Goal: Task Accomplishment & Management: Complete application form

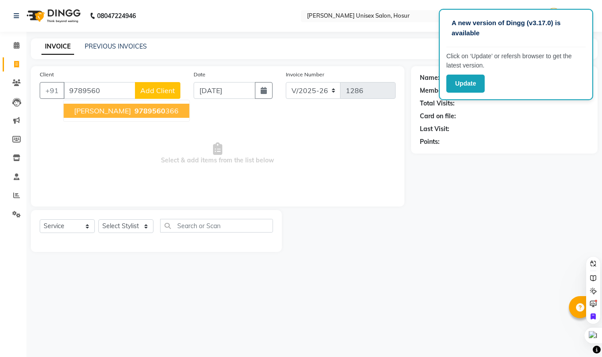
select select "6189"
select select "service"
click at [78, 112] on span "[PERSON_NAME]" at bounding box center [102, 110] width 57 height 9
type input "9789560366"
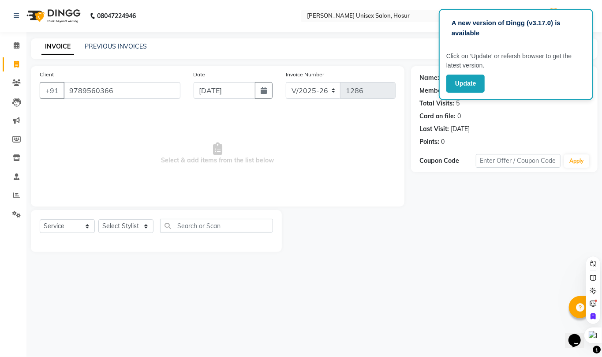
click at [423, 44] on div "INVOICE PREVIOUS INVOICES Create New Save" at bounding box center [314, 48] width 567 height 21
click at [505, 224] on div "Name: [PERSON_NAME] Membership: No Active Membership Total Visits: 5 Card on fi…" at bounding box center [507, 159] width 193 height 186
click at [413, 23] on nav "08047224946 Select Location × [PERSON_NAME] Unisex Salon, Hosur Default Panel M…" at bounding box center [301, 16] width 602 height 32
click at [134, 227] on select "Select Stylist [PERSON_NAME] [PERSON_NAME] Manager [PERSON_NAME] [PERSON_NAME] …" at bounding box center [125, 226] width 55 height 14
select select "54020"
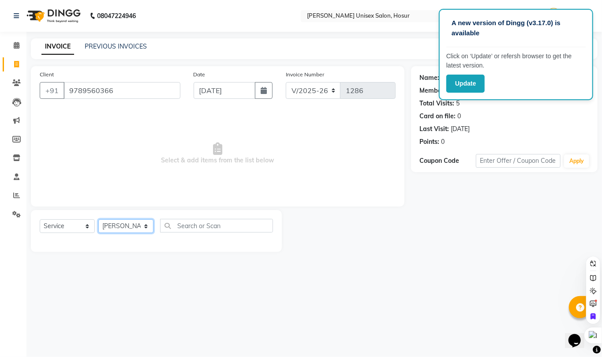
click at [98, 219] on select "Select Stylist [PERSON_NAME] [PERSON_NAME] Manager [PERSON_NAME] [PERSON_NAME] …" at bounding box center [125, 226] width 55 height 14
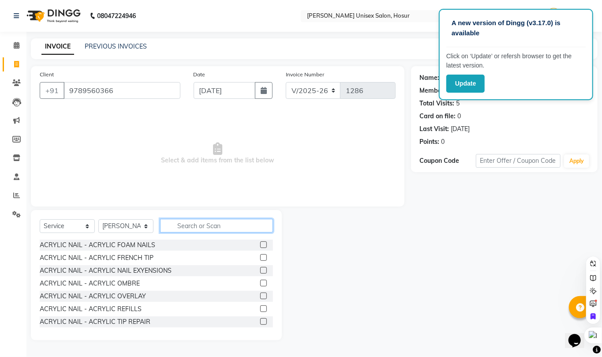
click at [229, 220] on input "text" at bounding box center [216, 226] width 113 height 14
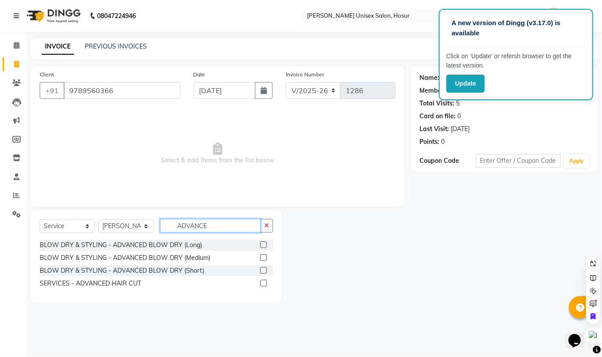
type input "ADVANCE"
click at [263, 283] on label at bounding box center [263, 283] width 7 height 7
click at [263, 283] on input "checkbox" at bounding box center [263, 283] width 6 height 6
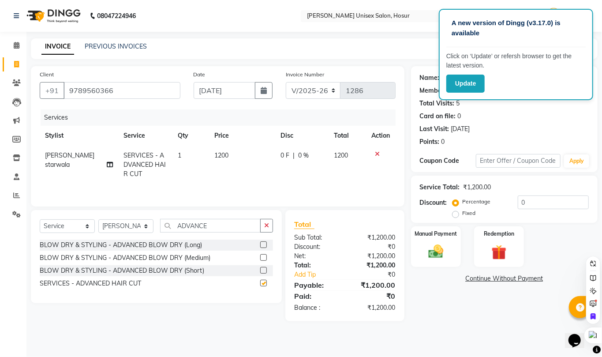
checkbox input "false"
click at [459, 77] on button "Update" at bounding box center [465, 84] width 38 height 18
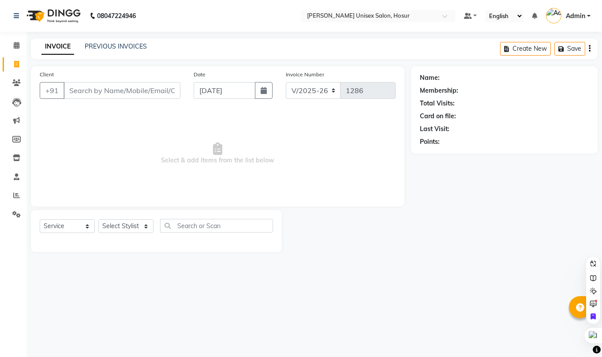
select select "6189"
select select "service"
click at [110, 89] on input "Client" at bounding box center [122, 90] width 117 height 17
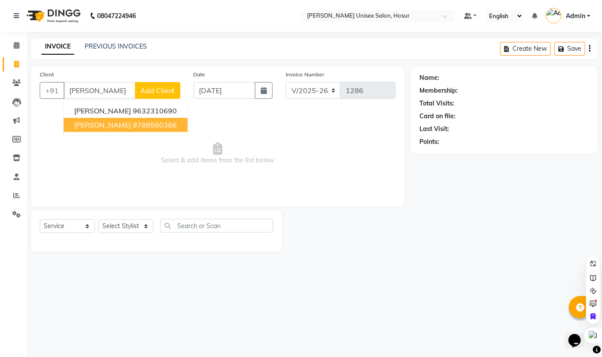
click at [154, 124] on button "NETHRA 9789560366" at bounding box center [126, 125] width 124 height 14
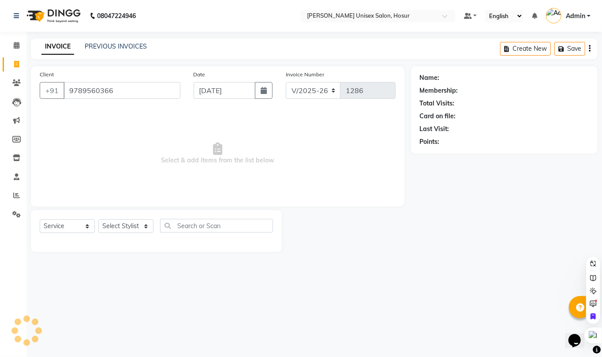
type input "9789560366"
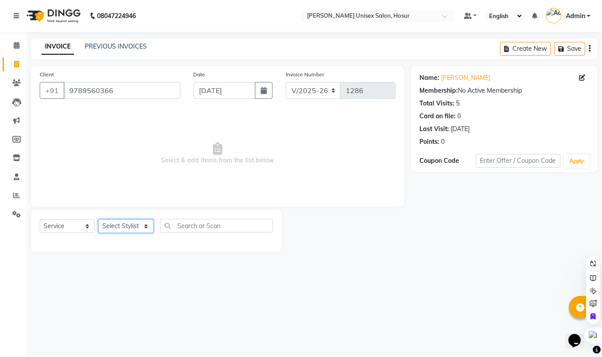
click at [127, 225] on select "Select Stylist [PERSON_NAME] [PERSON_NAME] Manager [PERSON_NAME] [PERSON_NAME] …" at bounding box center [125, 226] width 55 height 14
select select "54020"
click at [98, 219] on select "Select Stylist [PERSON_NAME] [PERSON_NAME] Manager [PERSON_NAME] [PERSON_NAME] …" at bounding box center [125, 226] width 55 height 14
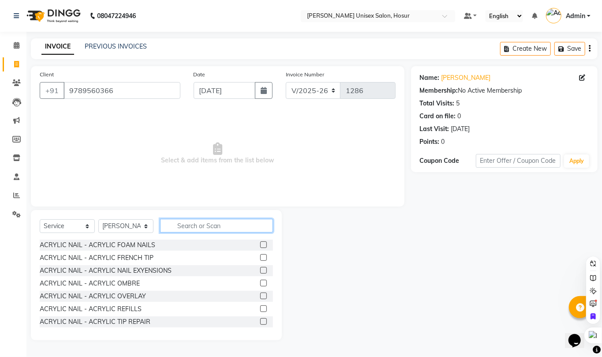
click at [202, 221] on input "text" at bounding box center [216, 226] width 113 height 14
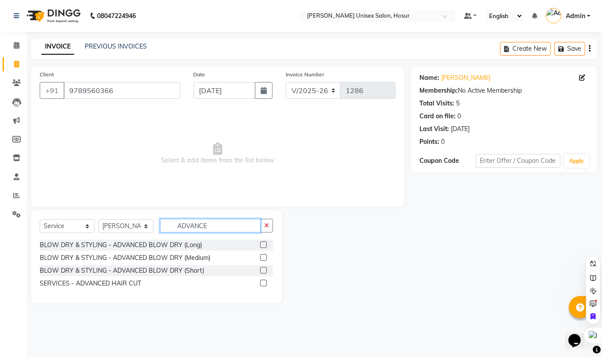
type input "ADVANCE"
click at [265, 282] on label at bounding box center [263, 283] width 7 height 7
click at [265, 282] on input "checkbox" at bounding box center [263, 283] width 6 height 6
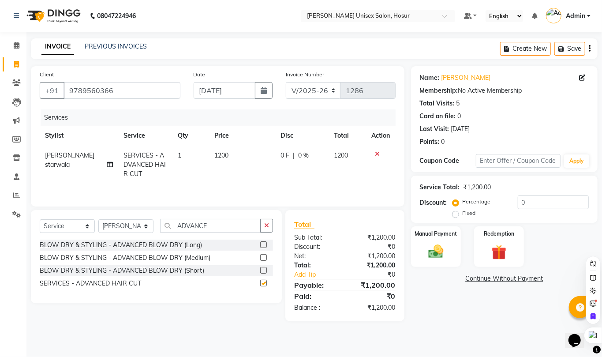
checkbox input "false"
click at [217, 227] on input "ADVANCE" at bounding box center [210, 226] width 101 height 14
type input "A"
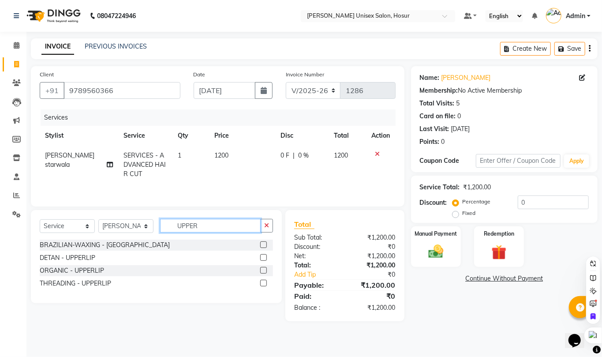
type input "UPPER"
click at [263, 248] on label at bounding box center [263, 244] width 7 height 7
click at [263, 248] on input "checkbox" at bounding box center [263, 245] width 6 height 6
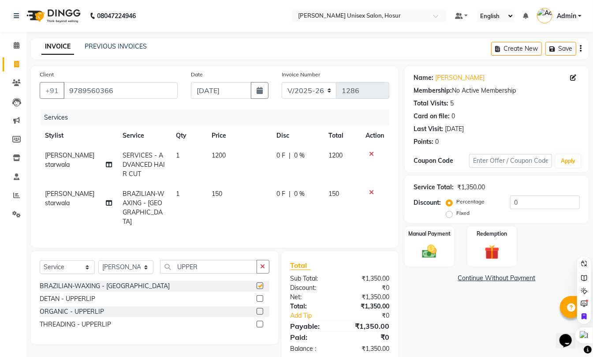
checkbox input "false"
click at [204, 263] on input "UPPER" at bounding box center [208, 267] width 97 height 14
type input "U"
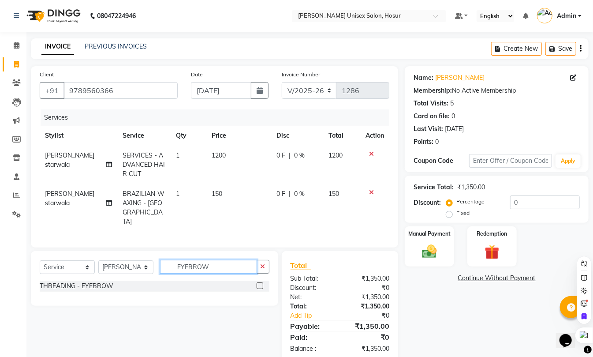
type input "EYEBROW"
click at [259, 284] on label at bounding box center [260, 285] width 7 height 7
click at [259, 284] on input "checkbox" at bounding box center [260, 286] width 6 height 6
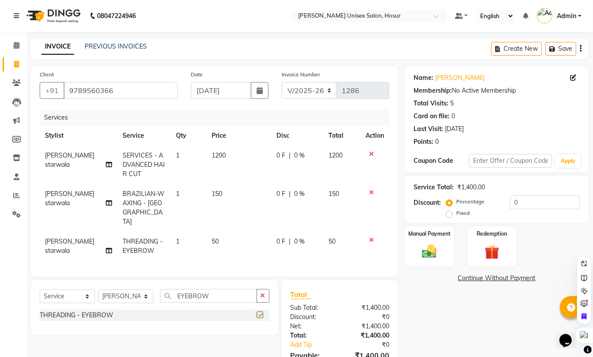
checkbox input "false"
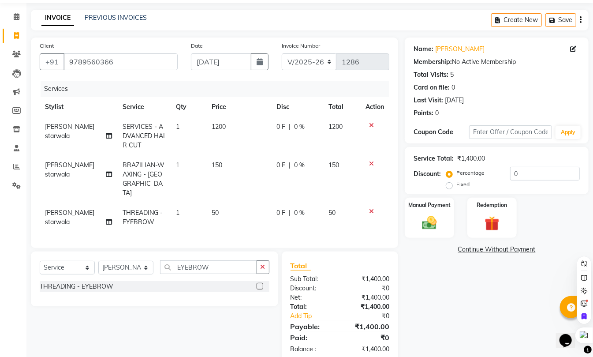
scroll to position [48, 0]
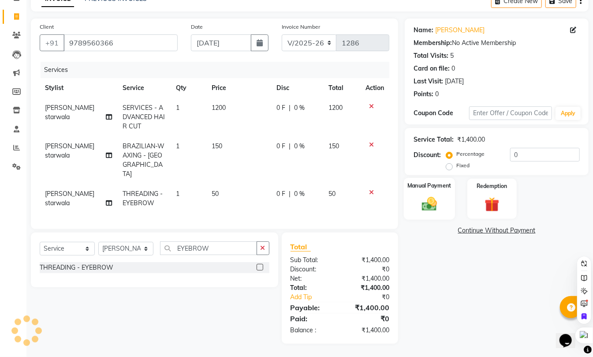
click at [438, 205] on img at bounding box center [429, 204] width 25 height 18
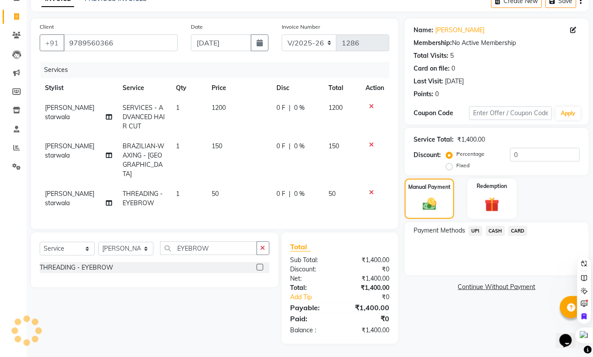
click at [475, 231] on span "UPI" at bounding box center [476, 231] width 14 height 10
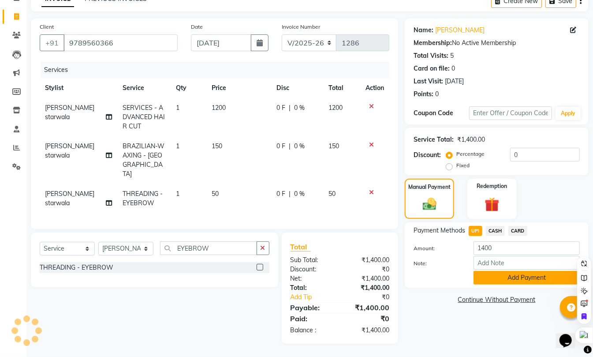
click at [539, 274] on button "Add Payment" at bounding box center [527, 278] width 106 height 14
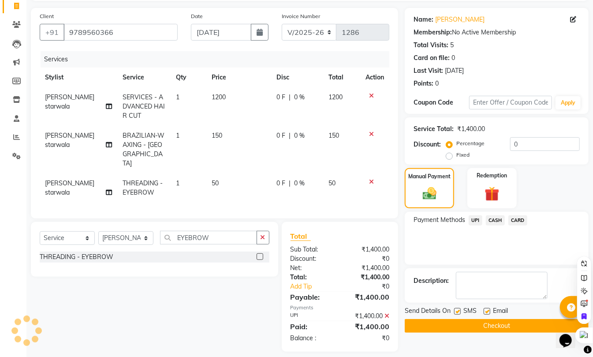
scroll to position [66, 0]
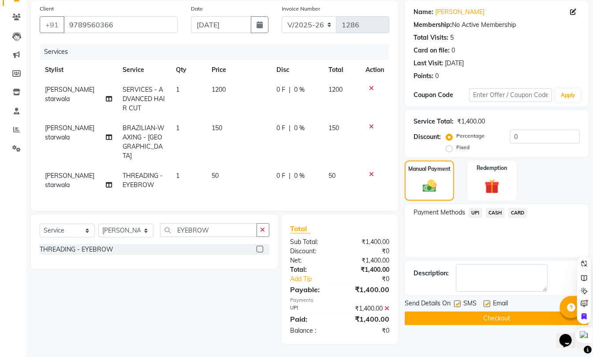
click at [502, 321] on button "Checkout" at bounding box center [497, 318] width 184 height 14
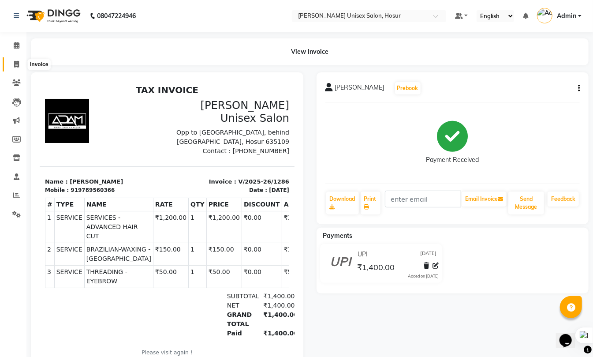
click at [15, 64] on icon at bounding box center [16, 64] width 5 height 7
select select "service"
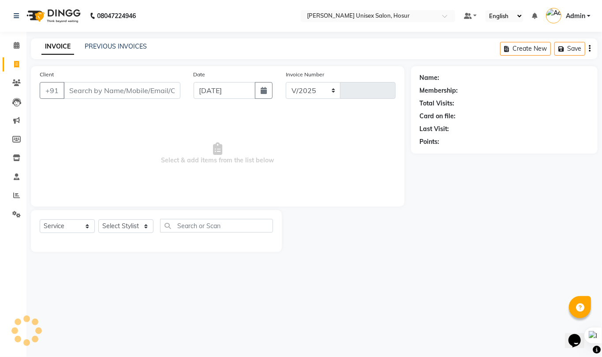
select select "6189"
type input "1287"
